Goal: Find contact information: Find contact information

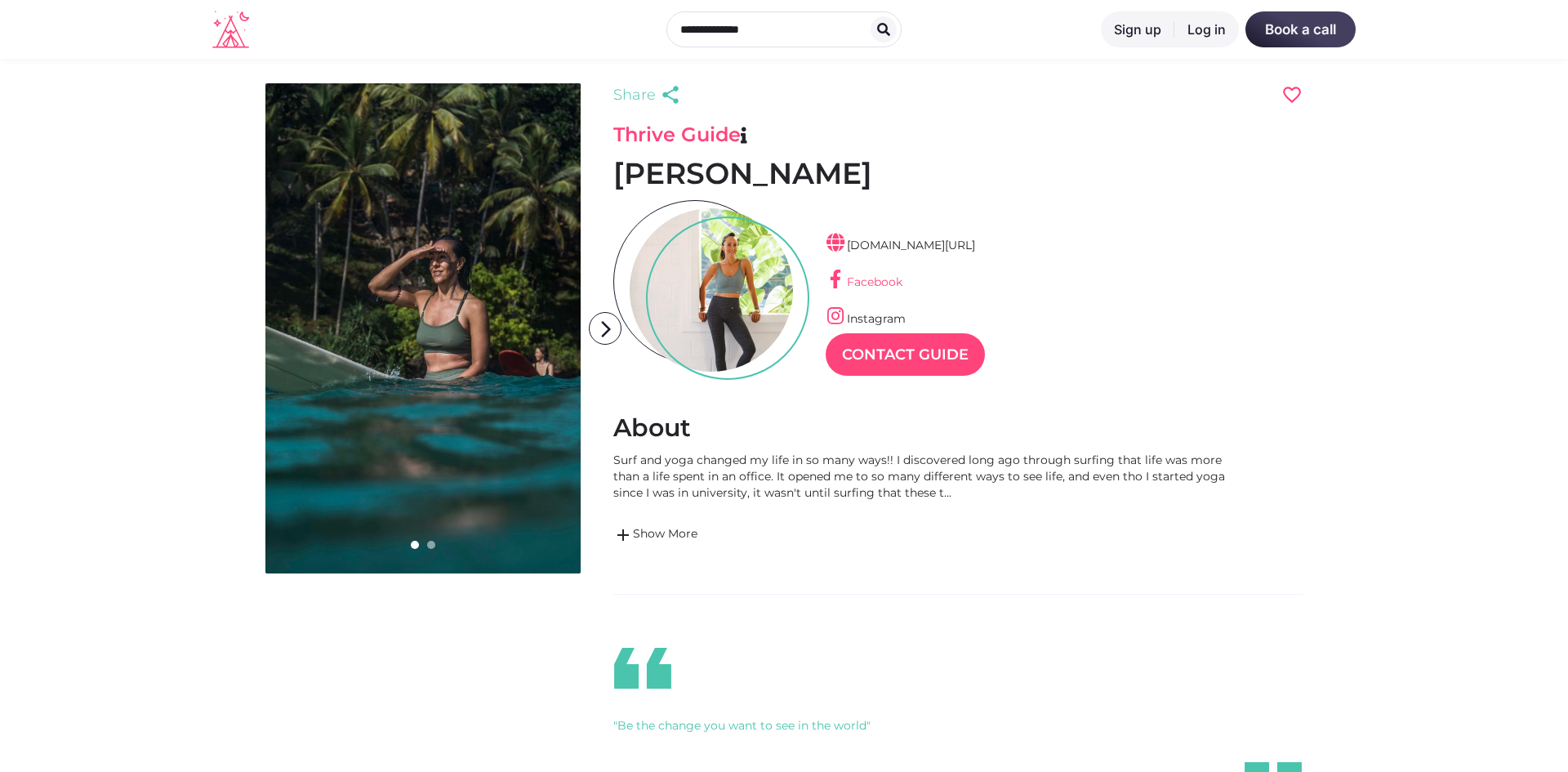
scroll to position [39, 71]
click at [871, 284] on link "Facebook" at bounding box center [864, 281] width 77 height 15
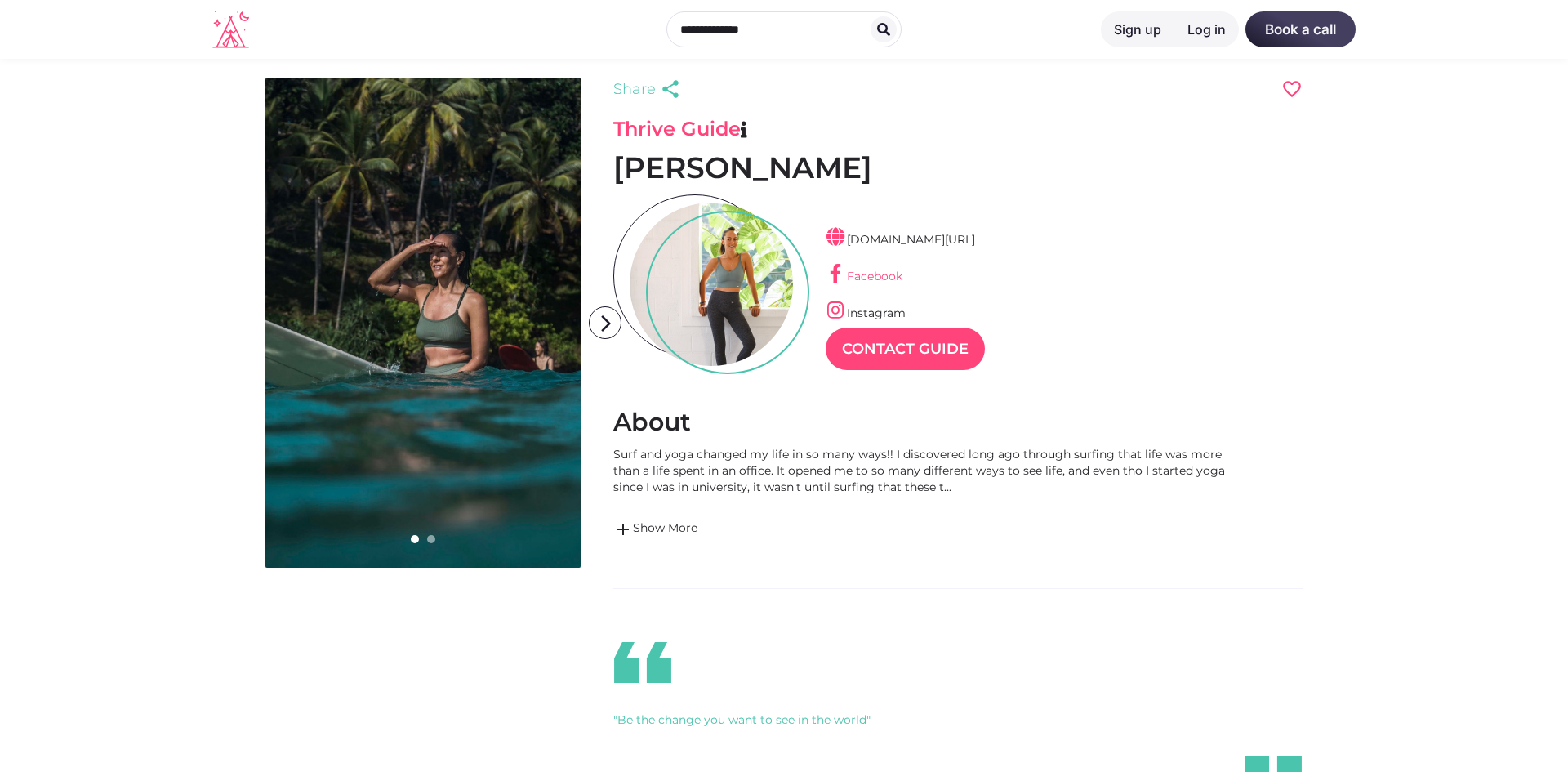
scroll to position [0, 0]
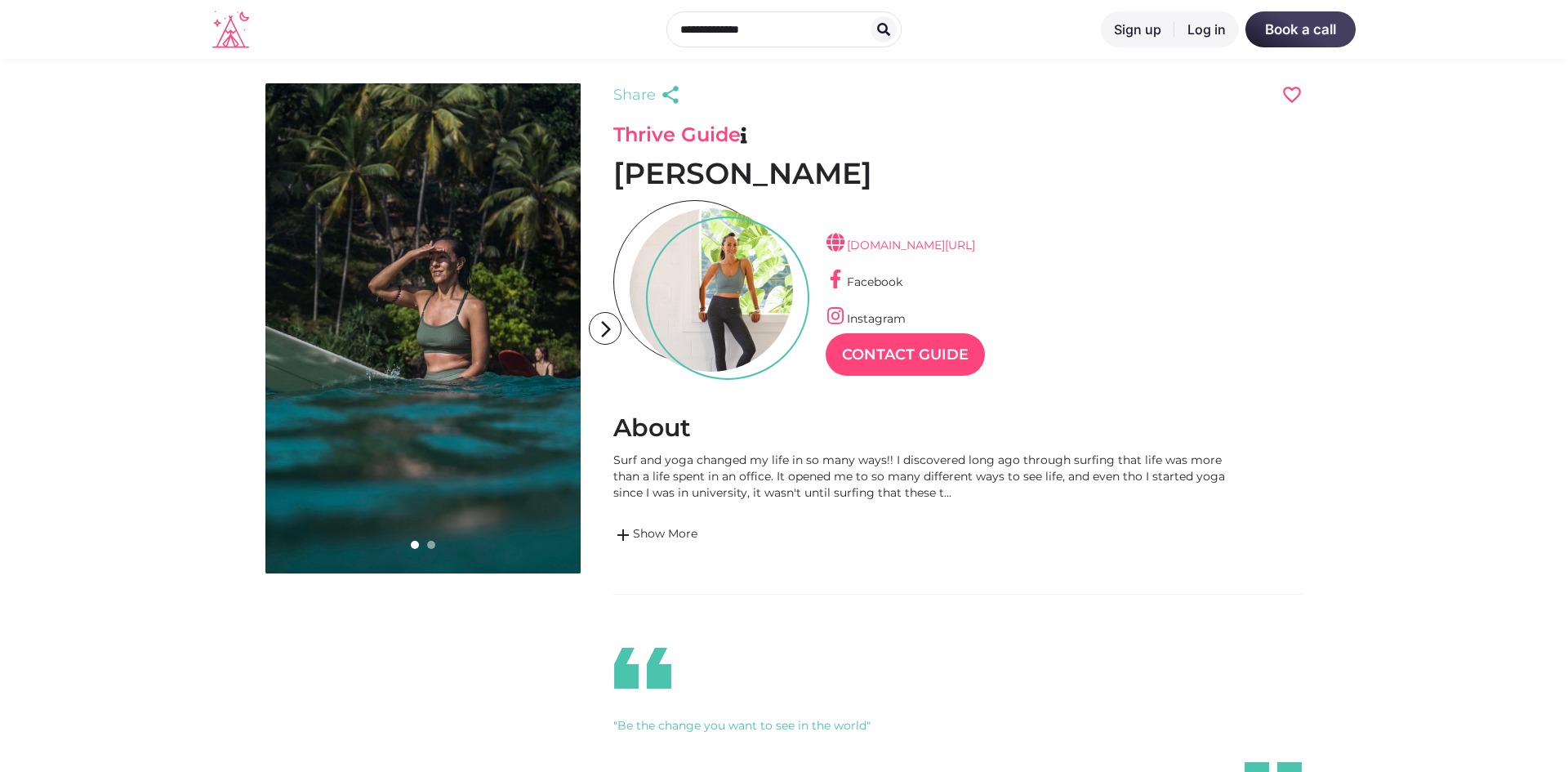
click at [919, 241] on link "[DOMAIN_NAME][URL]" at bounding box center [900, 245] width 149 height 15
click at [870, 287] on link "Facebook" at bounding box center [864, 281] width 77 height 15
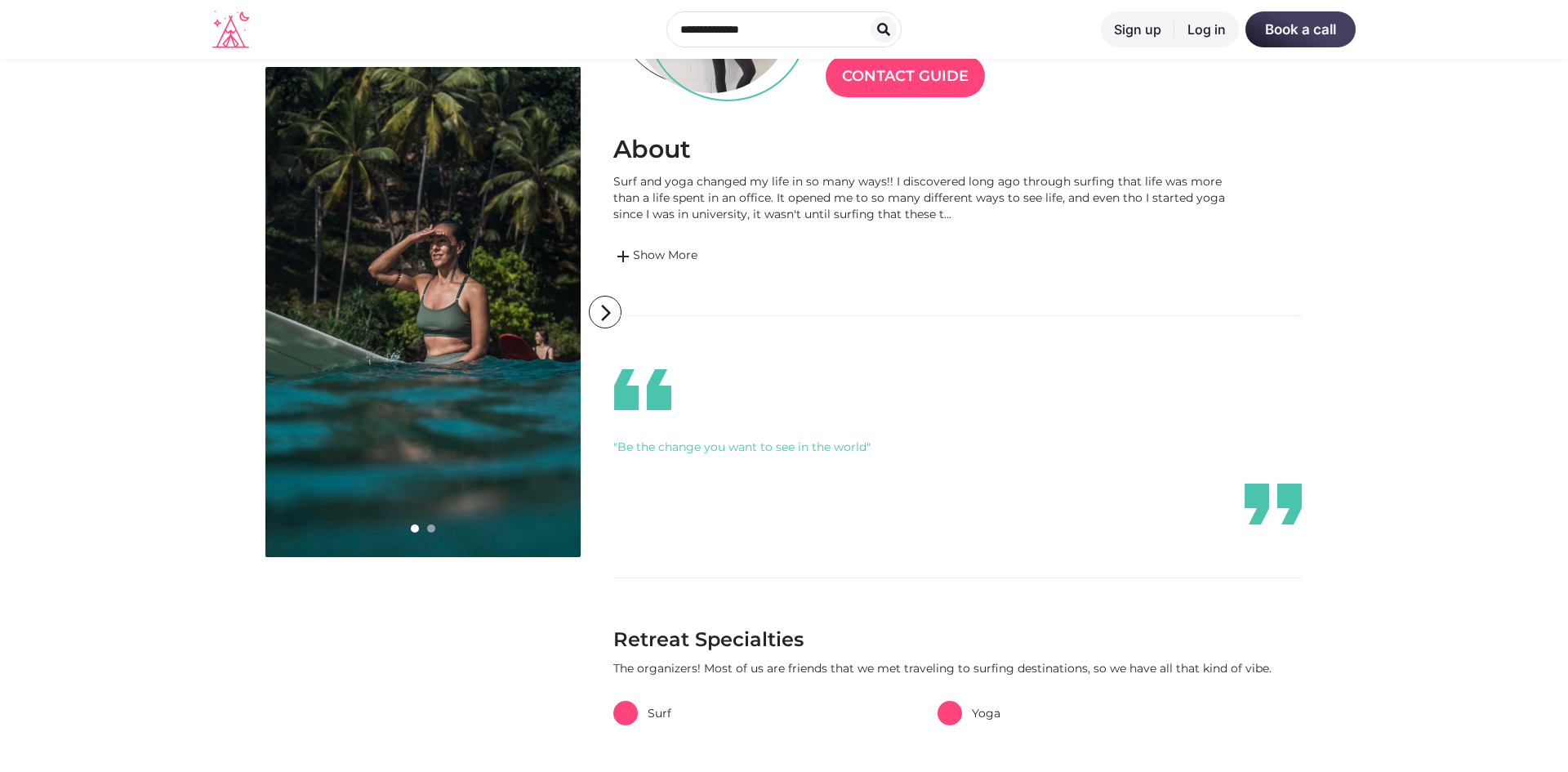
scroll to position [402, 0]
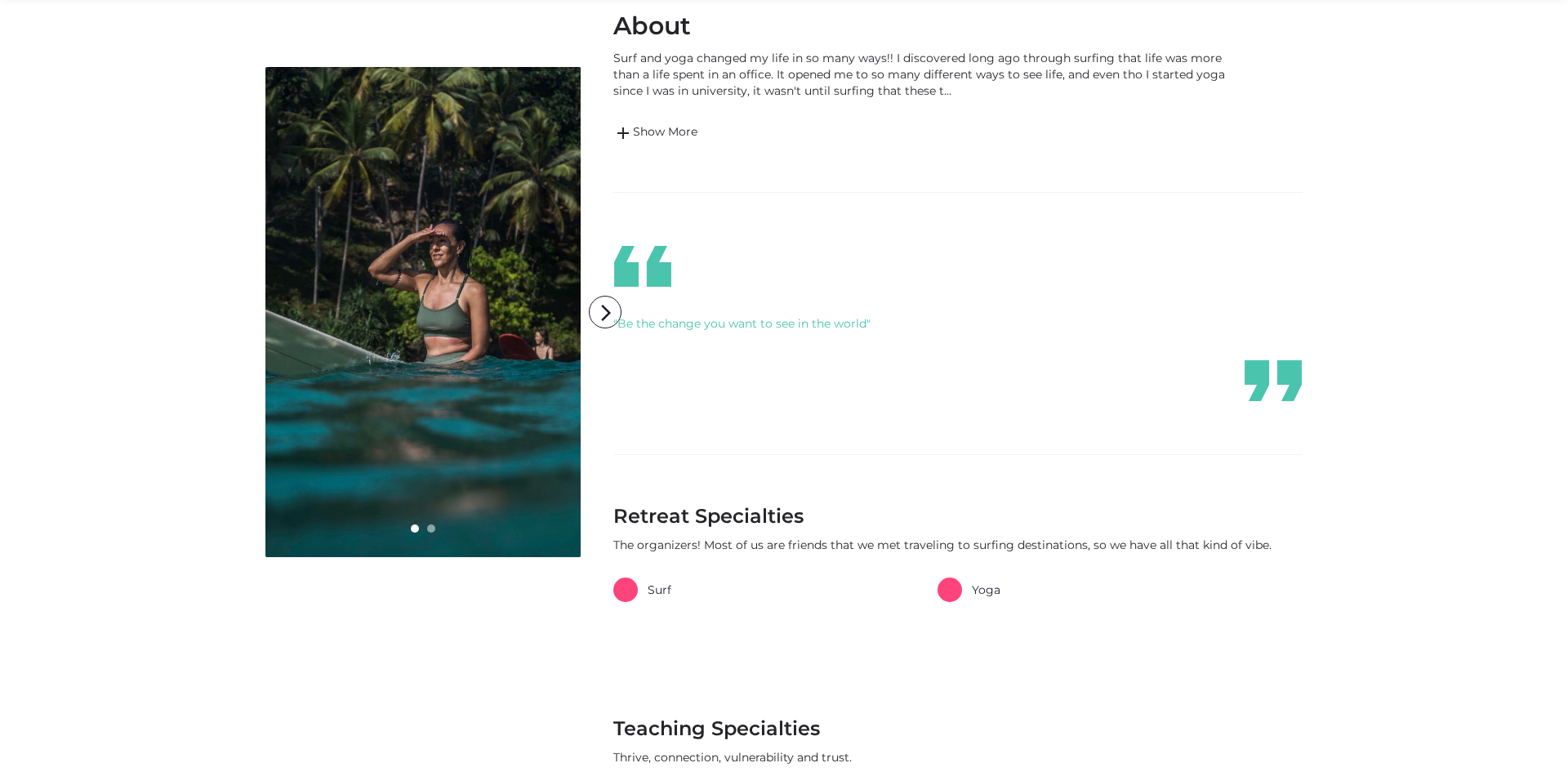
click at [1248, 367] on icon "format_quote" at bounding box center [1273, 380] width 98 height 49
click at [1277, 382] on icon "format_quote" at bounding box center [1273, 380] width 98 height 49
click at [680, 354] on div "format_quote "Be the change you want to see in the world" format_quote" at bounding box center [958, 323] width 689 height 163
click at [651, 283] on icon "format_quote" at bounding box center [643, 266] width 98 height 49
drag, startPoint x: 1378, startPoint y: 407, endPoint x: 928, endPoint y: 425, distance: 450.4
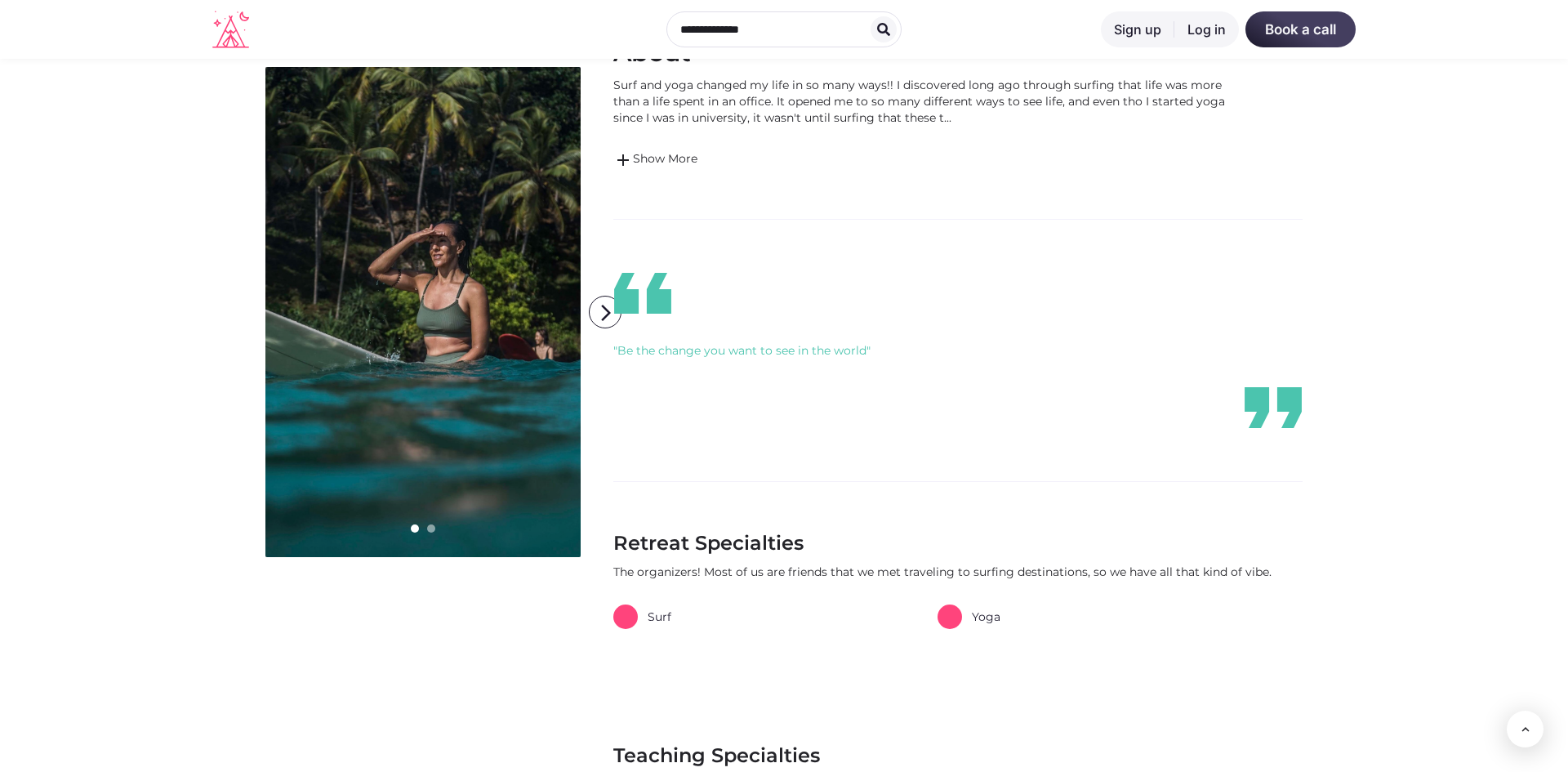
scroll to position [157, 0]
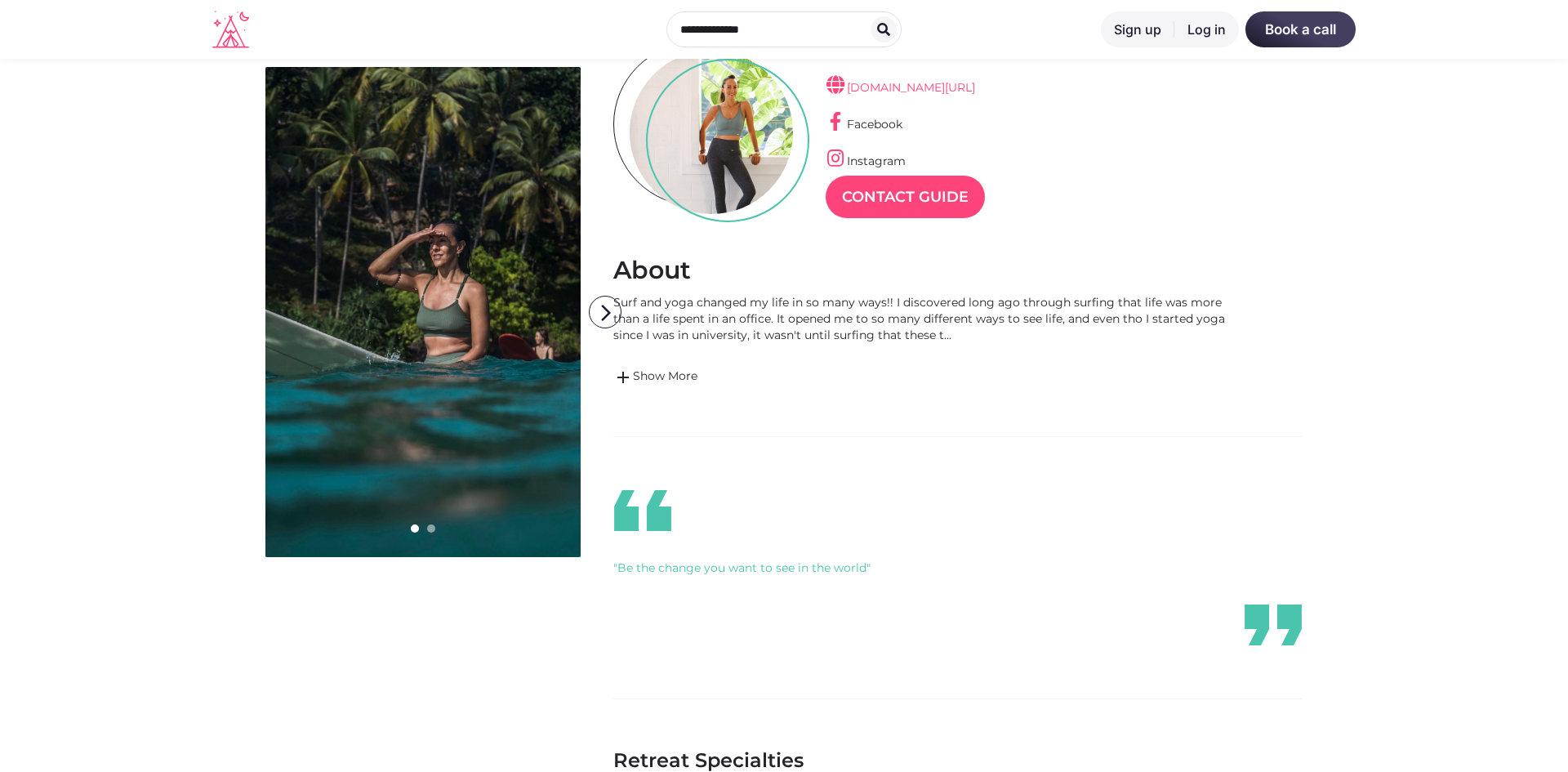
click at [899, 88] on link "[DOMAIN_NAME][URL]" at bounding box center [900, 87] width 149 height 15
click at [705, 115] on div at bounding box center [711, 132] width 163 height 163
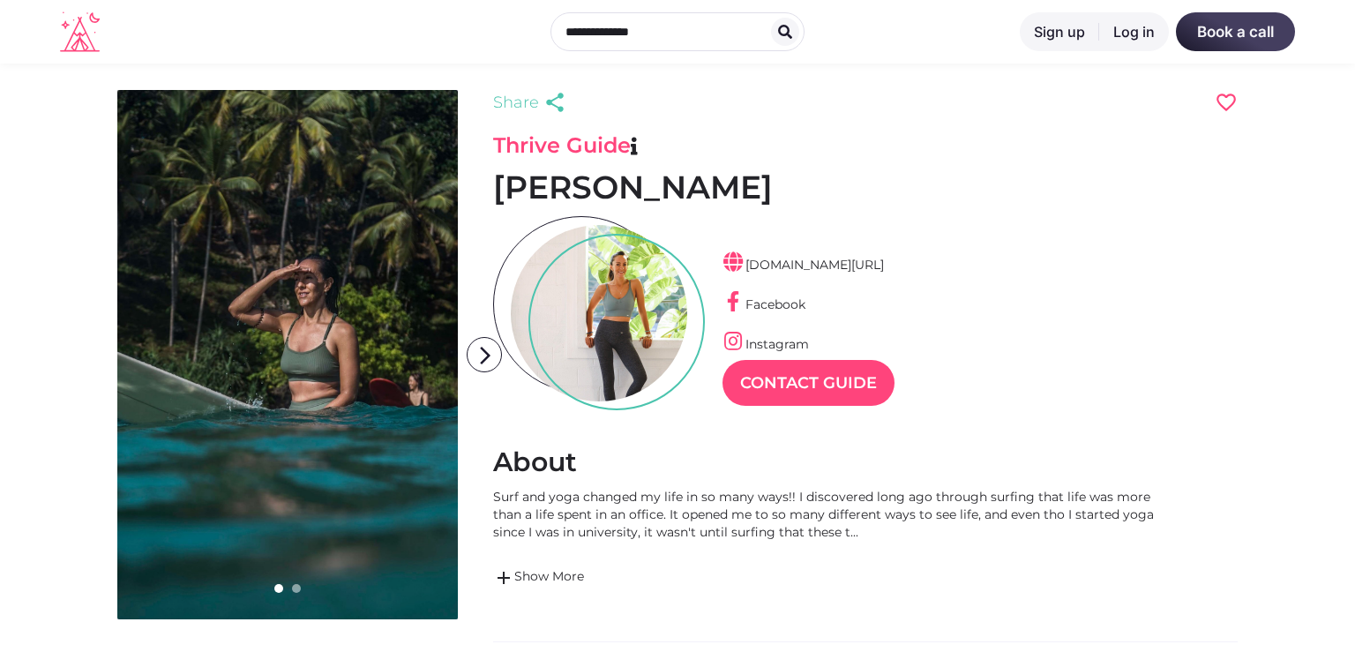
scroll to position [42, 77]
